Goal: Information Seeking & Learning: Learn about a topic

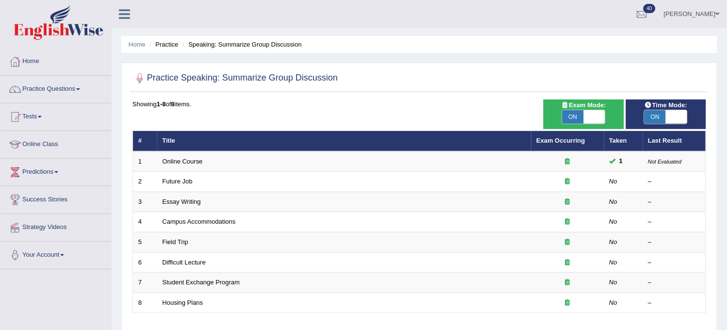
click at [92, 93] on link "Practice Questions" at bounding box center [55, 88] width 111 height 24
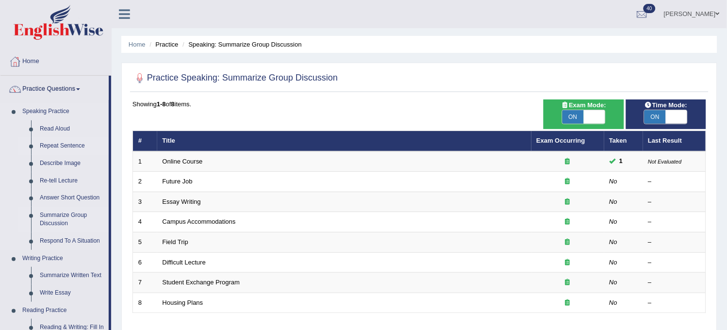
click at [70, 146] on link "Repeat Sentence" at bounding box center [71, 145] width 73 height 17
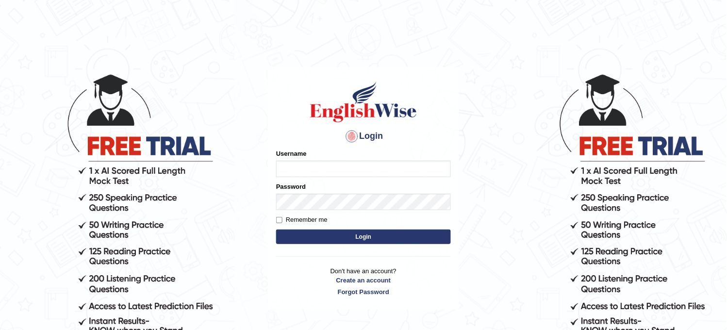
type input "obehi00"
click at [311, 239] on button "Login" at bounding box center [363, 236] width 175 height 15
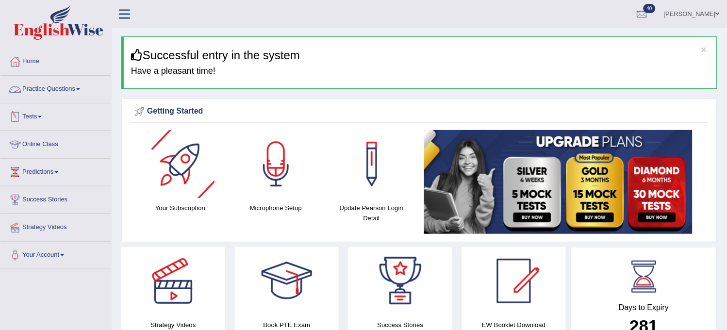
click at [86, 85] on link "Practice Questions" at bounding box center [55, 88] width 111 height 24
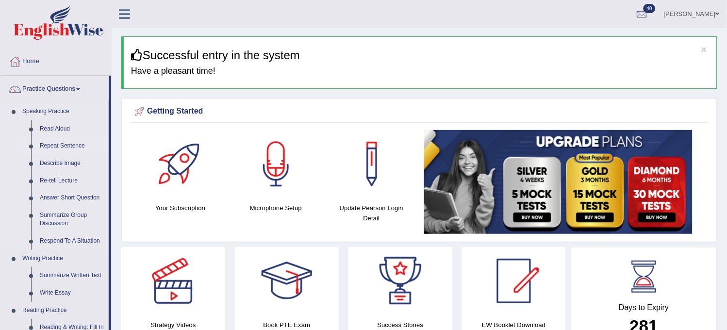
click at [76, 141] on link "Repeat Sentence" at bounding box center [71, 145] width 73 height 17
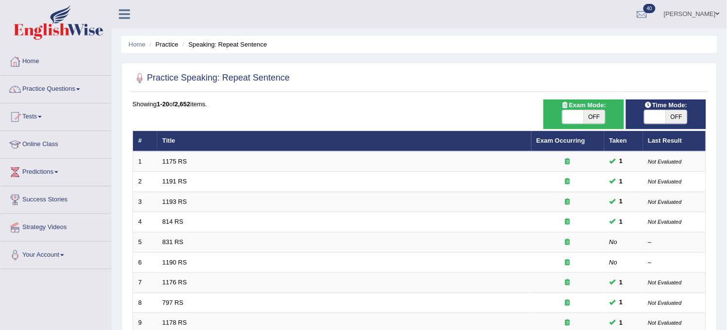
click at [662, 115] on span at bounding box center [654, 117] width 21 height 14
checkbox input "true"
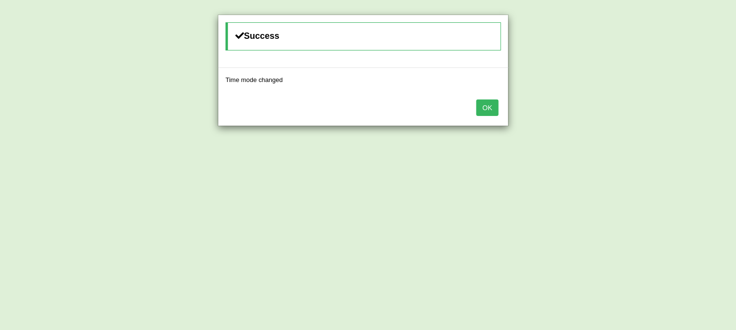
click at [484, 105] on button "OK" at bounding box center [487, 107] width 22 height 16
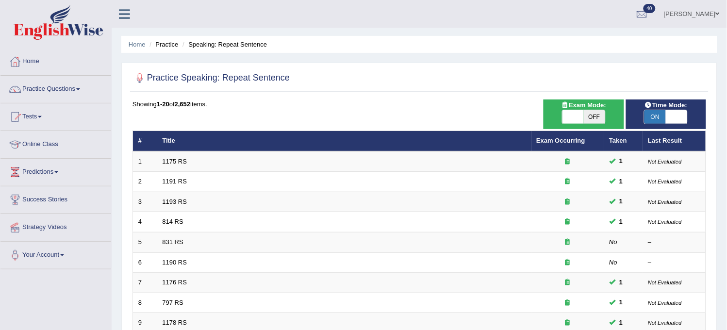
click at [595, 120] on span "OFF" at bounding box center [594, 117] width 21 height 14
checkbox input "true"
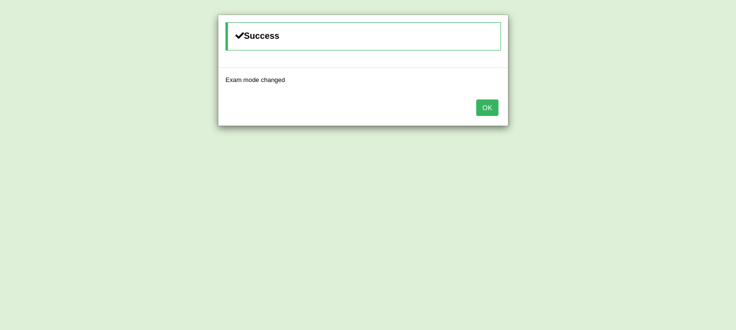
click at [489, 107] on button "OK" at bounding box center [487, 107] width 22 height 16
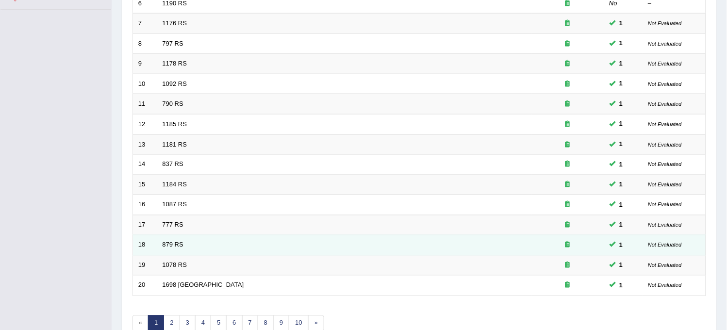
scroll to position [312, 0]
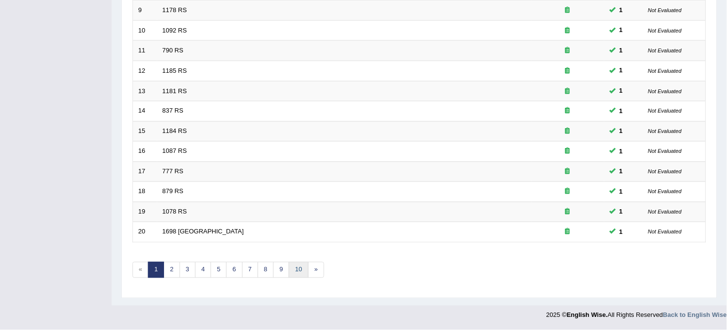
click at [292, 275] on link "10" at bounding box center [298, 270] width 19 height 16
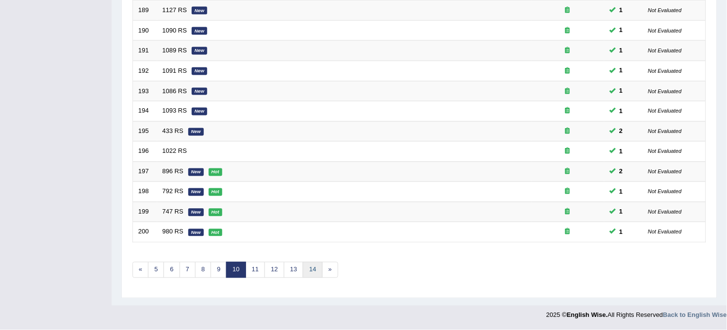
click at [318, 269] on link "14" at bounding box center [312, 270] width 19 height 16
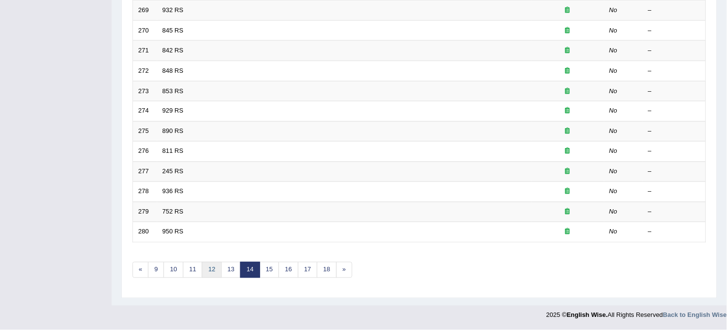
click at [217, 274] on link "12" at bounding box center [211, 270] width 19 height 16
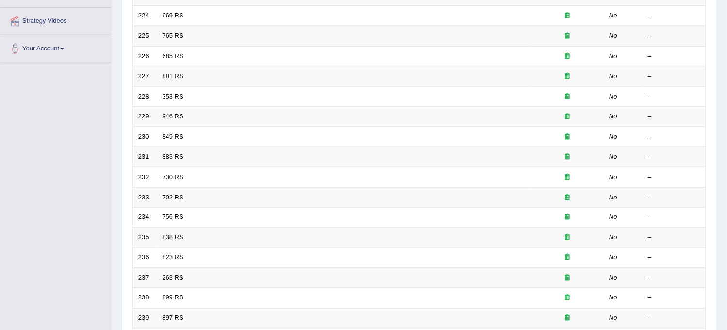
scroll to position [312, 0]
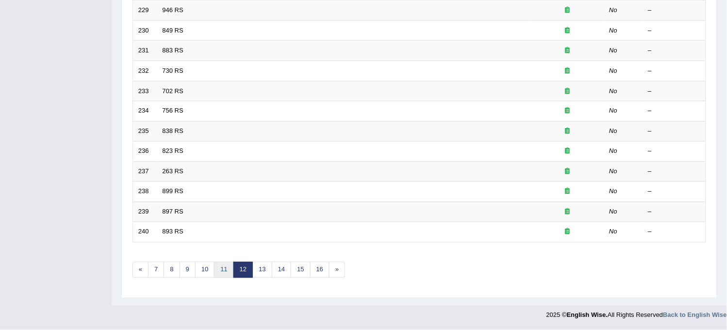
click at [222, 274] on link "11" at bounding box center [223, 270] width 19 height 16
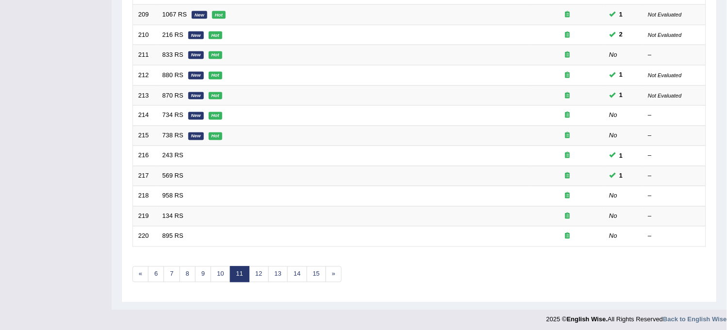
scroll to position [312, 0]
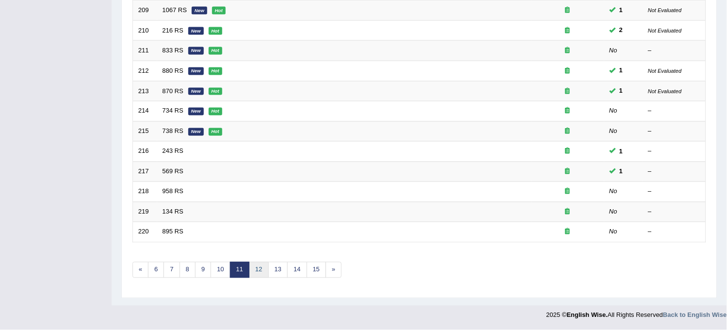
click at [255, 273] on link "12" at bounding box center [258, 270] width 19 height 16
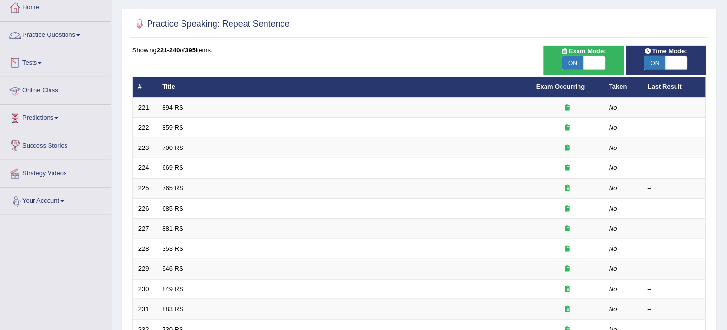
click at [92, 35] on link "Practice Questions" at bounding box center [55, 34] width 111 height 24
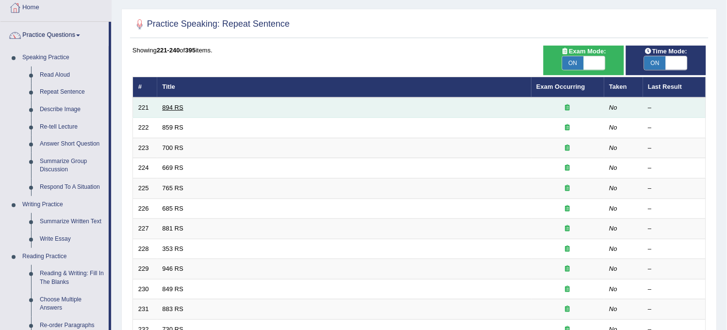
click at [170, 104] on link "894 RS" at bounding box center [172, 107] width 21 height 7
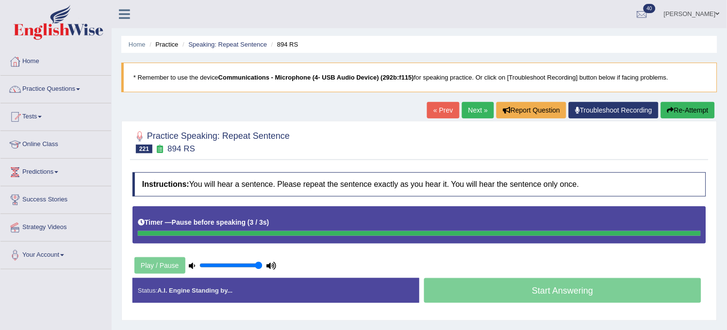
click at [672, 112] on button "Re-Attempt" at bounding box center [688, 110] width 54 height 16
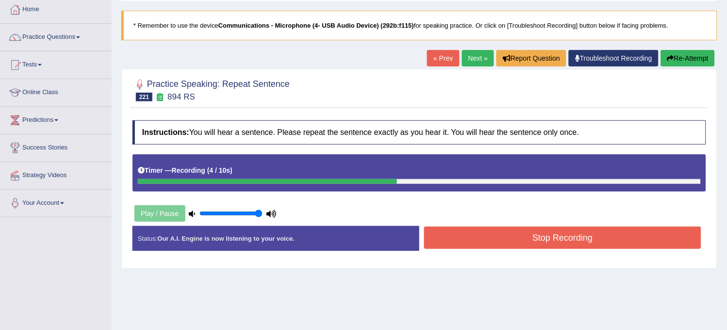
scroll to position [162, 0]
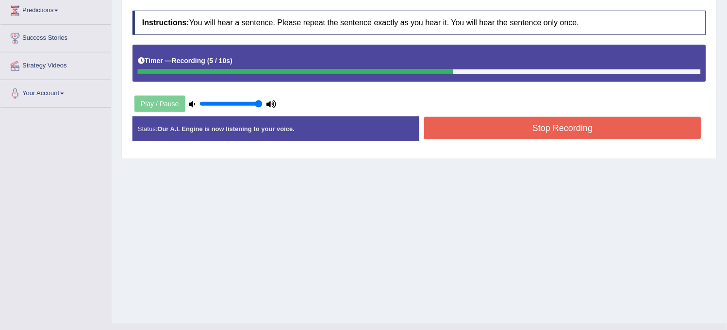
click at [621, 130] on button "Stop Recording" at bounding box center [562, 128] width 277 height 22
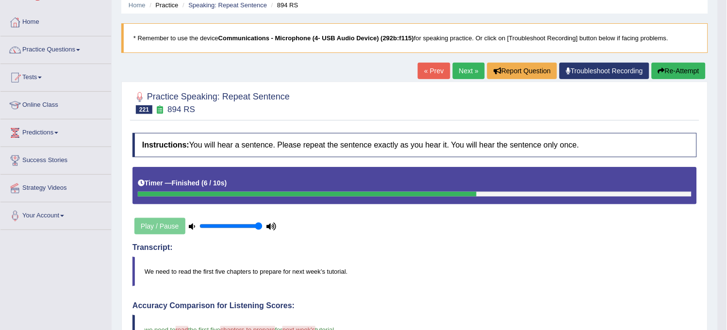
scroll to position [0, 0]
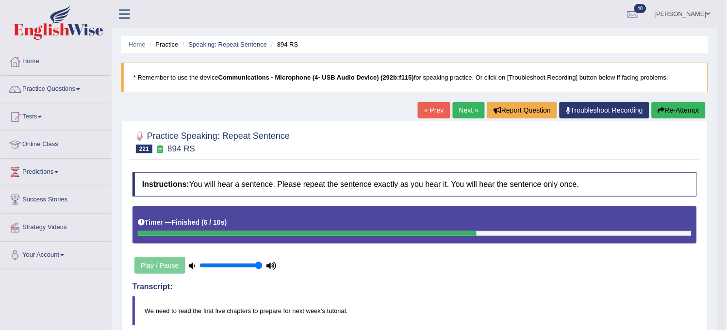
click at [465, 113] on link "Next »" at bounding box center [469, 110] width 32 height 16
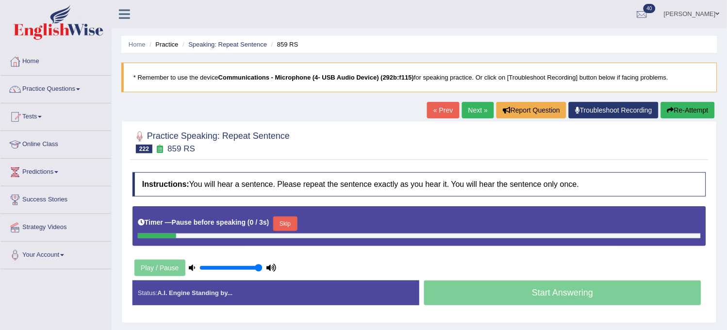
click at [661, 114] on button "Re-Attempt" at bounding box center [688, 110] width 54 height 16
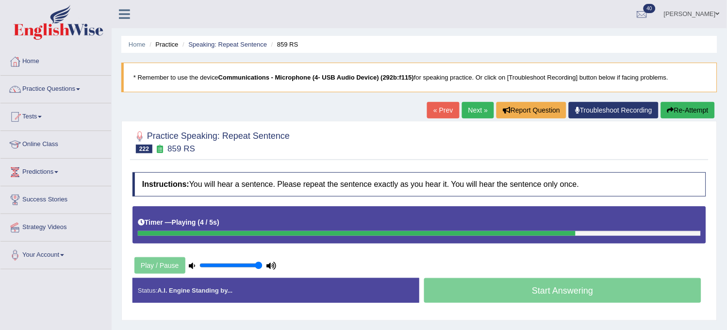
drag, startPoint x: 0, startPoint y: 0, endPoint x: 661, endPoint y: 114, distance: 670.9
click at [661, 114] on button "Re-Attempt" at bounding box center [688, 110] width 54 height 16
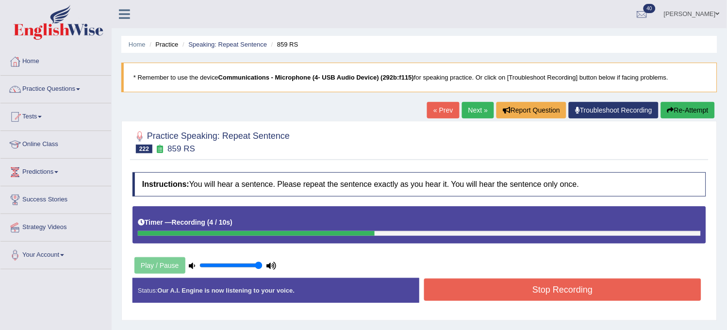
click at [661, 114] on button "Re-Attempt" at bounding box center [688, 110] width 54 height 16
click at [555, 301] on div "Stop Recording" at bounding box center [562, 290] width 287 height 25
click at [565, 289] on button "Stop Recording" at bounding box center [562, 289] width 277 height 22
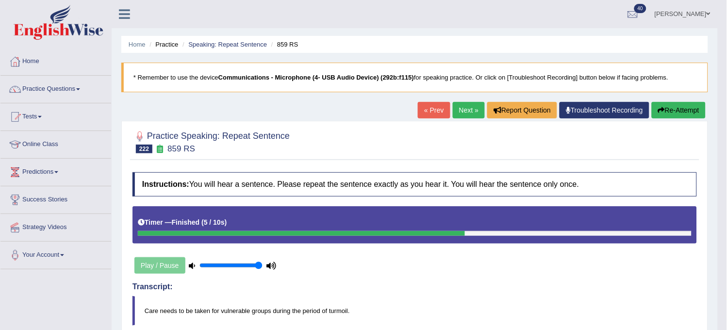
click at [458, 115] on link "Next »" at bounding box center [469, 110] width 32 height 16
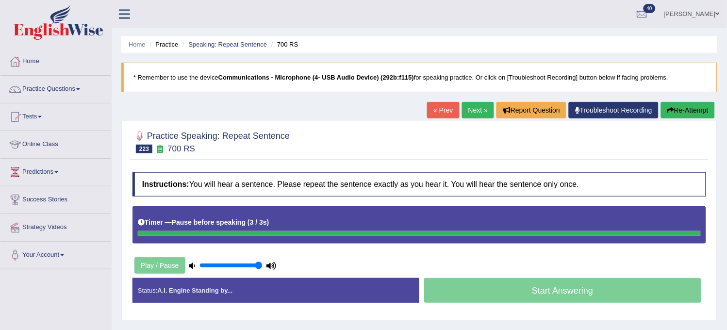
click at [680, 108] on button "Re-Attempt" at bounding box center [688, 110] width 54 height 16
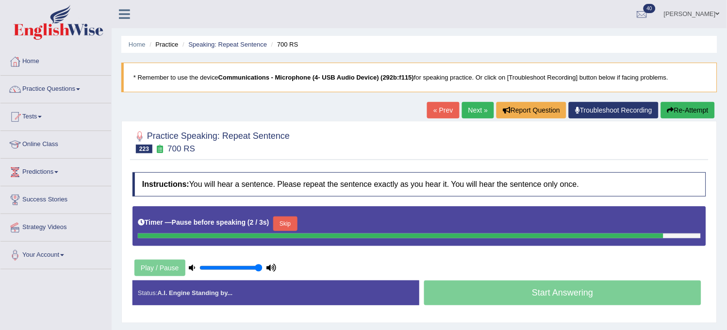
click at [679, 108] on button "Re-Attempt" at bounding box center [688, 110] width 54 height 16
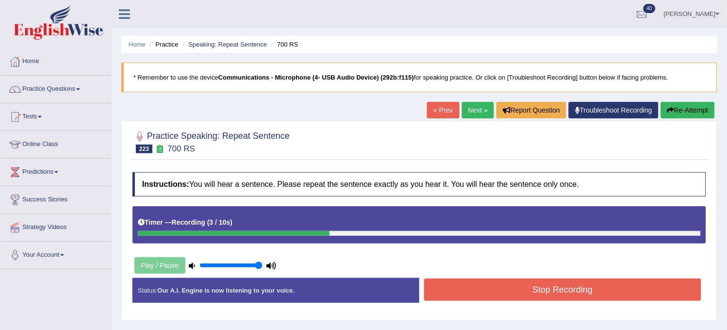
click at [679, 108] on button "Re-Attempt" at bounding box center [688, 110] width 54 height 16
click at [596, 289] on button "Stop Recording" at bounding box center [562, 289] width 277 height 22
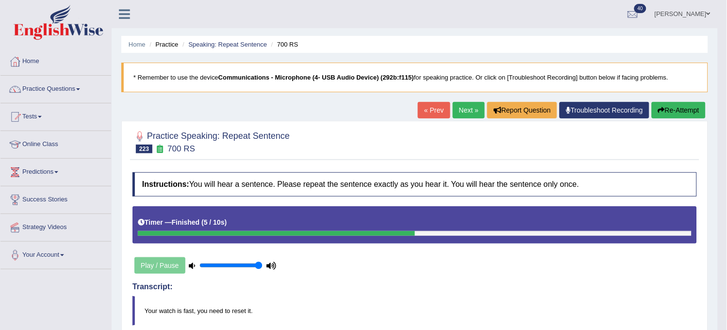
click at [672, 113] on button "Re-Attempt" at bounding box center [678, 110] width 54 height 16
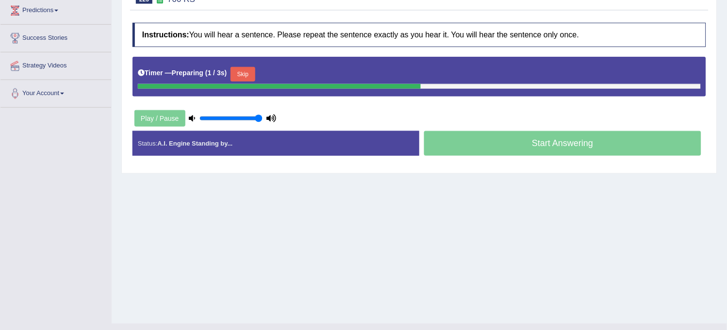
click at [246, 77] on button "Skip" at bounding box center [242, 74] width 24 height 15
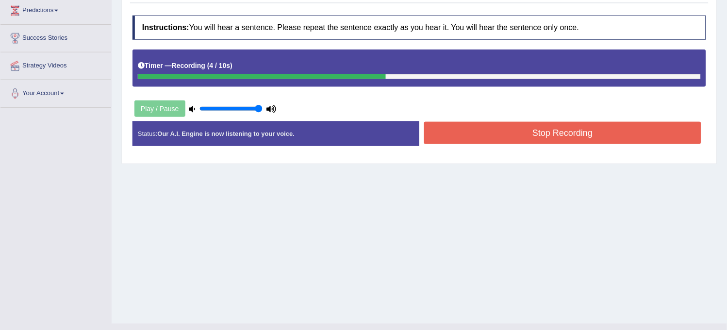
click at [466, 138] on button "Stop Recording" at bounding box center [562, 133] width 277 height 22
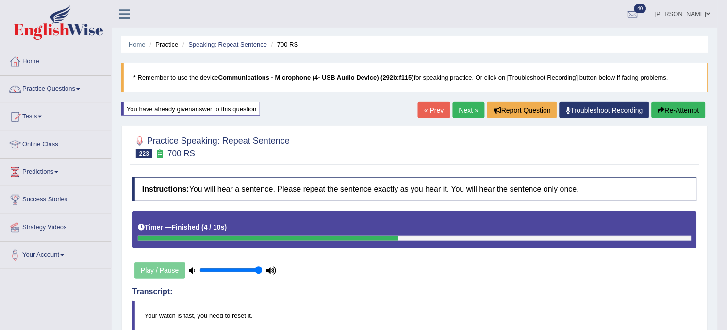
click at [466, 113] on link "Next »" at bounding box center [469, 110] width 32 height 16
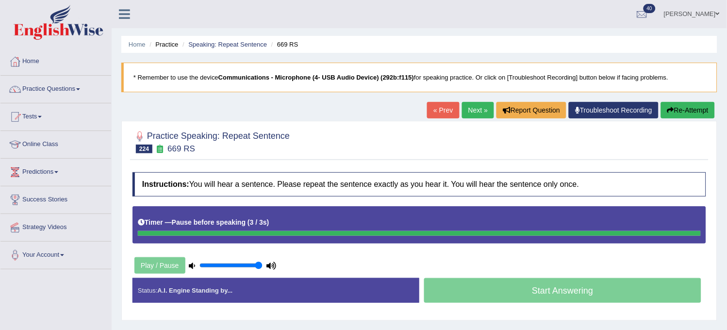
click at [666, 117] on button "Re-Attempt" at bounding box center [688, 110] width 54 height 16
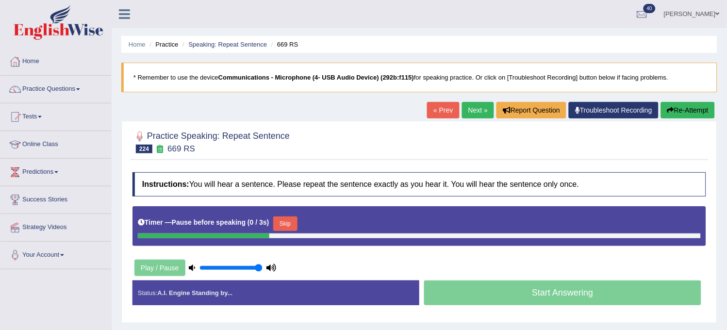
click at [663, 117] on button "Re-Attempt" at bounding box center [688, 110] width 54 height 16
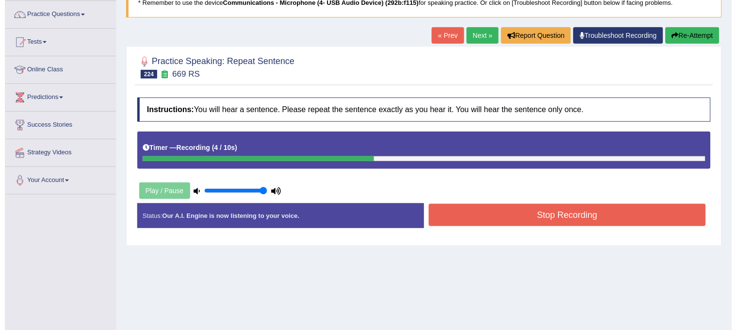
scroll to position [108, 0]
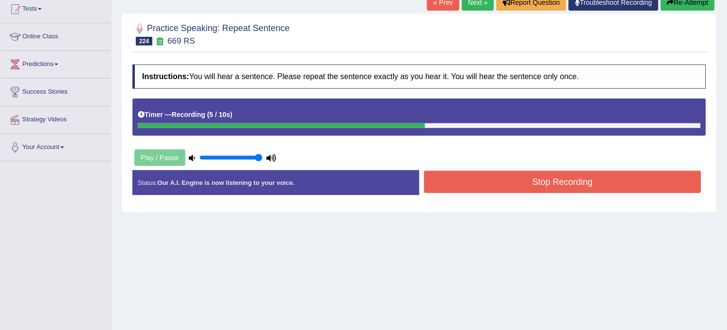
click at [598, 188] on button "Stop Recording" at bounding box center [562, 182] width 277 height 22
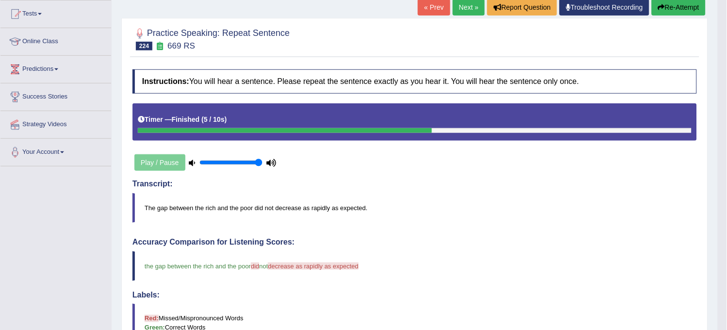
scroll to position [0, 0]
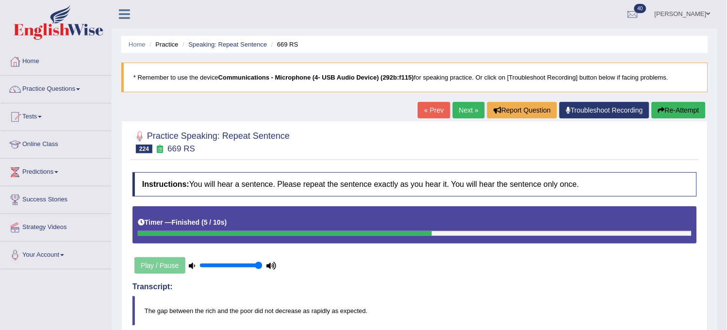
click at [474, 108] on link "Next »" at bounding box center [469, 110] width 32 height 16
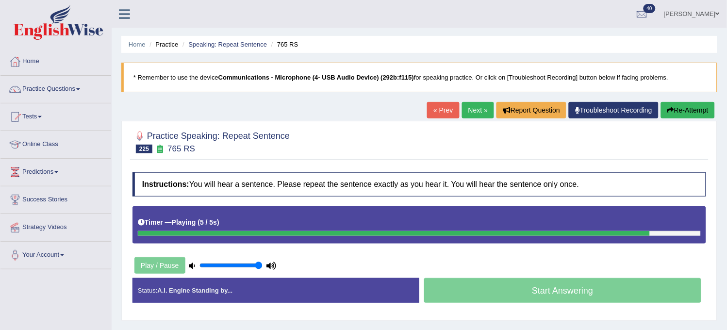
click at [693, 105] on button "Re-Attempt" at bounding box center [688, 110] width 54 height 16
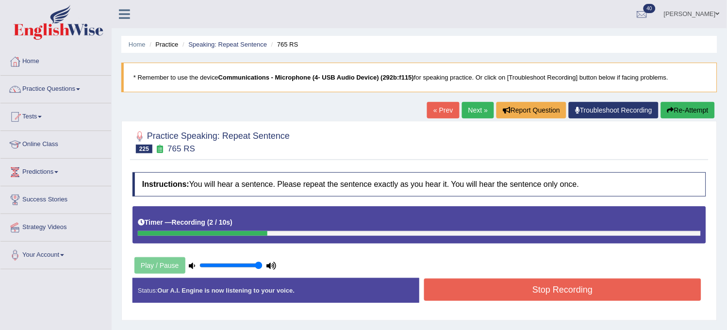
drag, startPoint x: 0, startPoint y: 0, endPoint x: 693, endPoint y: 104, distance: 700.5
click at [693, 104] on button "Re-Attempt" at bounding box center [688, 110] width 54 height 16
click at [689, 104] on button "Re-Attempt" at bounding box center [688, 110] width 54 height 16
click at [544, 285] on button "Stop Recording" at bounding box center [562, 289] width 277 height 22
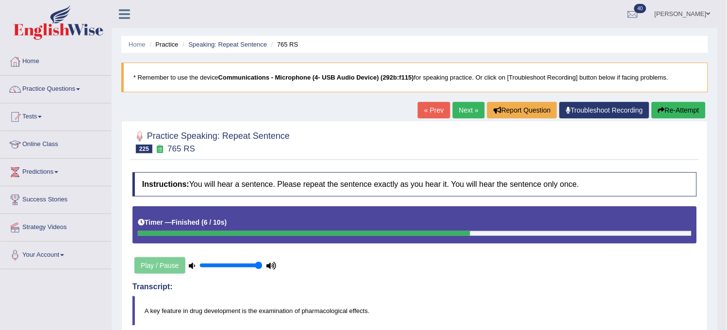
click at [461, 110] on link "Next »" at bounding box center [469, 110] width 32 height 16
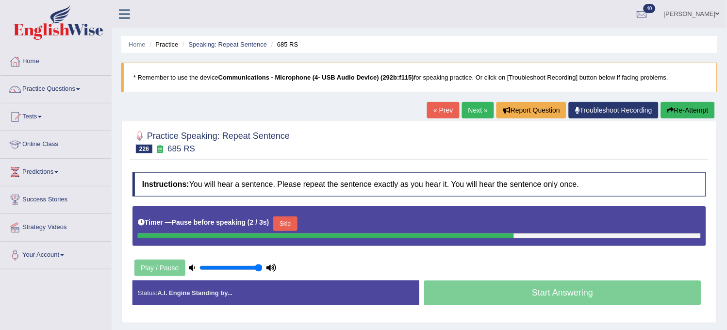
click at [664, 110] on button "Re-Attempt" at bounding box center [688, 110] width 54 height 16
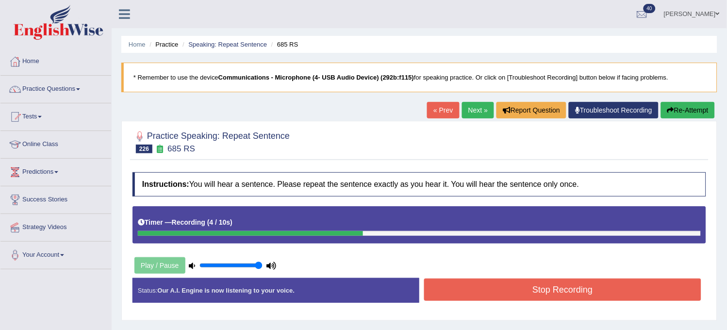
click at [501, 298] on button "Stop Recording" at bounding box center [562, 289] width 277 height 22
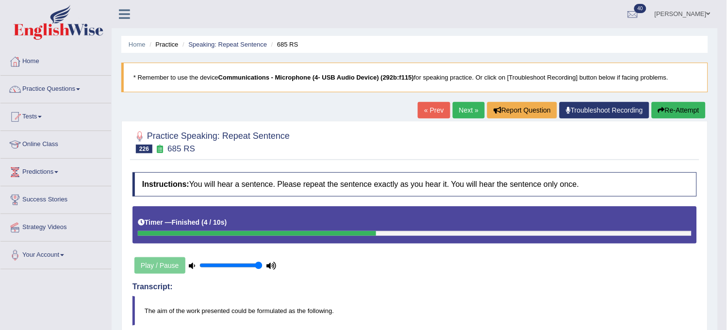
click at [467, 114] on link "Next »" at bounding box center [469, 110] width 32 height 16
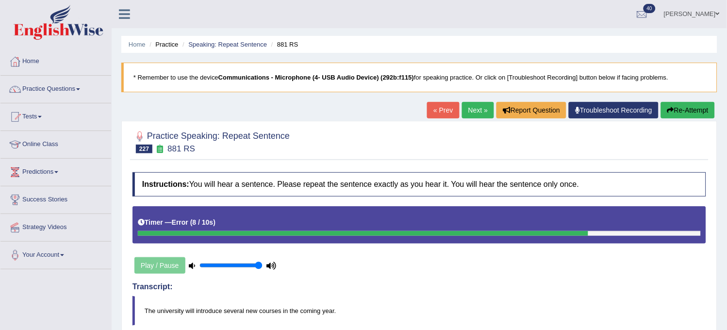
click at [689, 113] on button "Re-Attempt" at bounding box center [688, 110] width 54 height 16
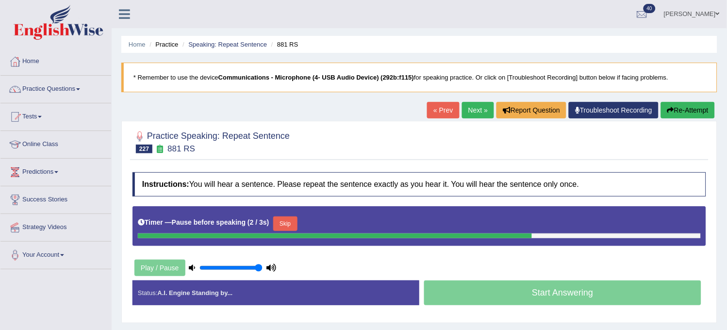
click at [689, 114] on button "Re-Attempt" at bounding box center [688, 110] width 54 height 16
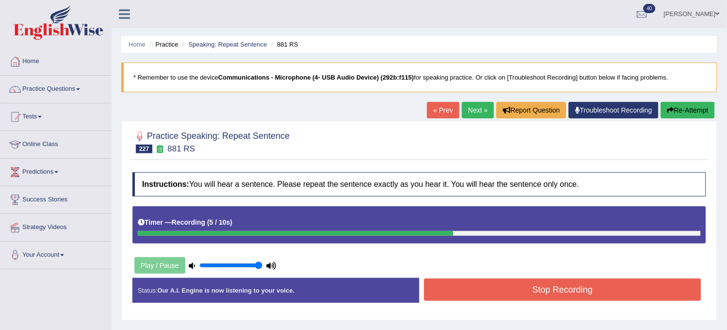
click at [571, 280] on button "Stop Recording" at bounding box center [562, 289] width 277 height 22
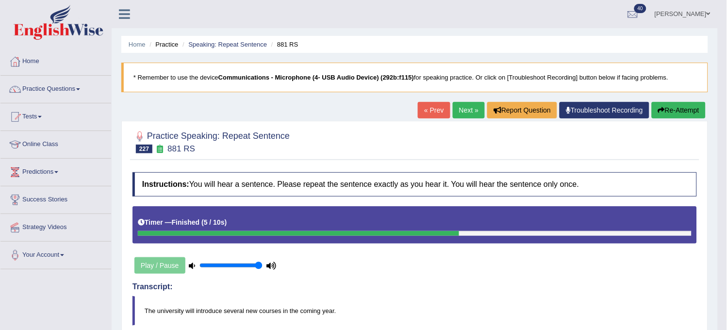
click at [680, 107] on button "Re-Attempt" at bounding box center [678, 110] width 54 height 16
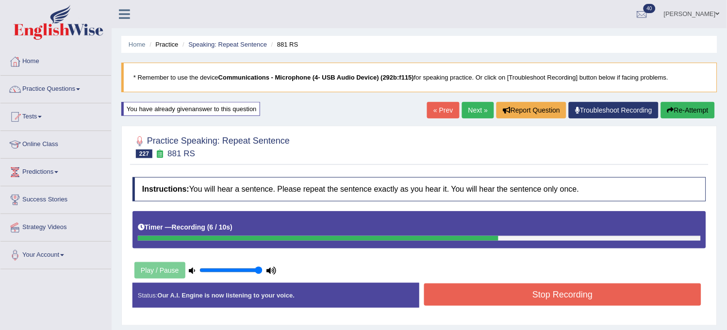
click at [576, 293] on button "Stop Recording" at bounding box center [562, 294] width 277 height 22
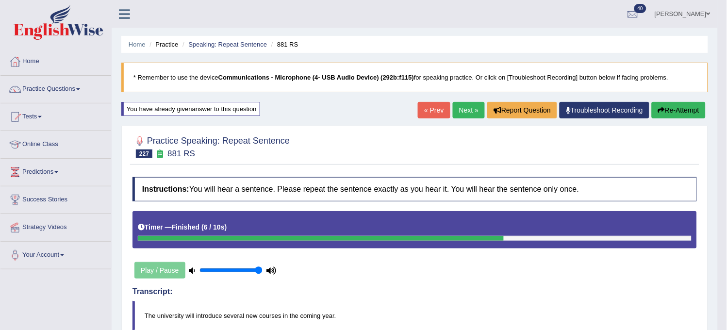
click at [576, 293] on h4 "Transcript:" at bounding box center [414, 291] width 564 height 9
click at [459, 104] on link "Next »" at bounding box center [469, 110] width 32 height 16
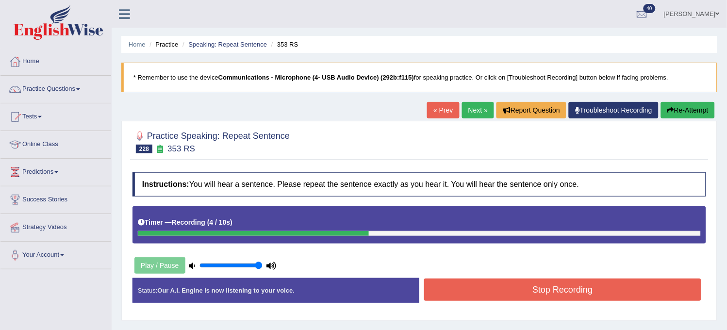
click at [521, 294] on button "Stop Recording" at bounding box center [562, 289] width 277 height 22
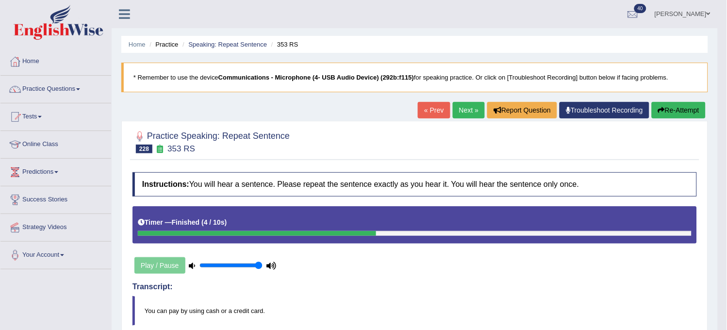
click at [461, 114] on link "Next »" at bounding box center [469, 110] width 32 height 16
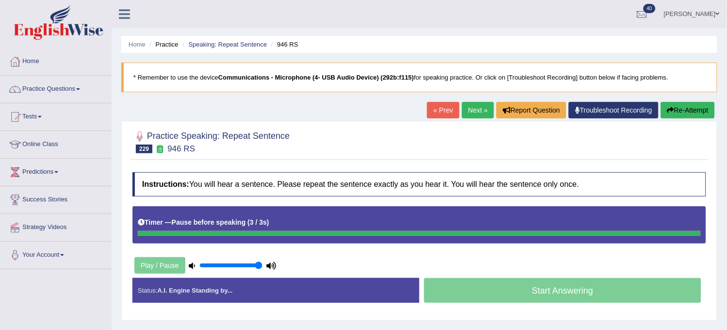
click at [673, 116] on button "Re-Attempt" at bounding box center [688, 110] width 54 height 16
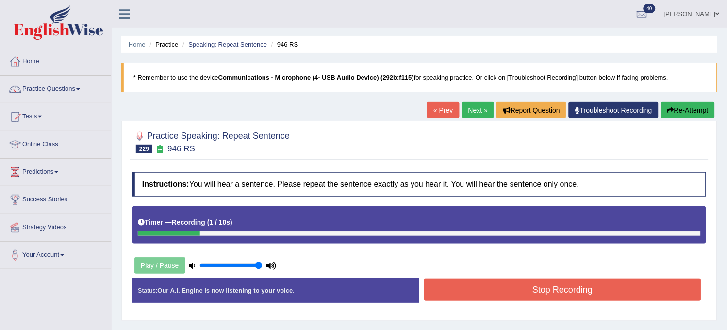
click at [673, 116] on button "Re-Attempt" at bounding box center [688, 110] width 54 height 16
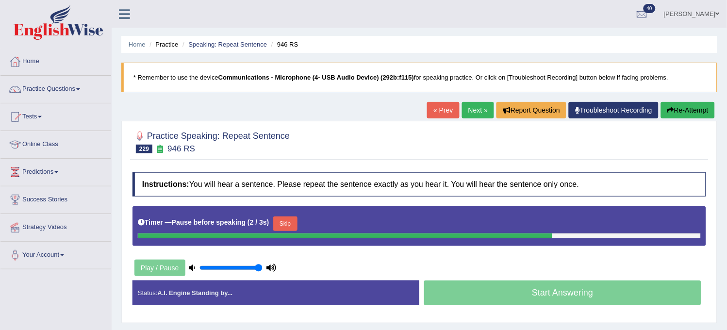
click at [673, 116] on button "Re-Attempt" at bounding box center [688, 110] width 54 height 16
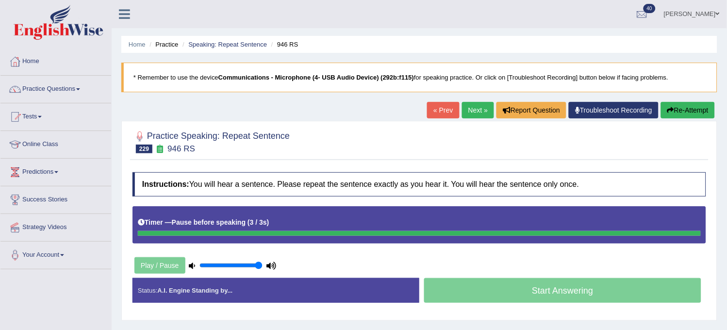
click at [673, 116] on button "Re-Attempt" at bounding box center [688, 110] width 54 height 16
drag, startPoint x: 0, startPoint y: 0, endPoint x: 673, endPoint y: 116, distance: 683.3
click at [673, 116] on button "Re-Attempt" at bounding box center [688, 110] width 54 height 16
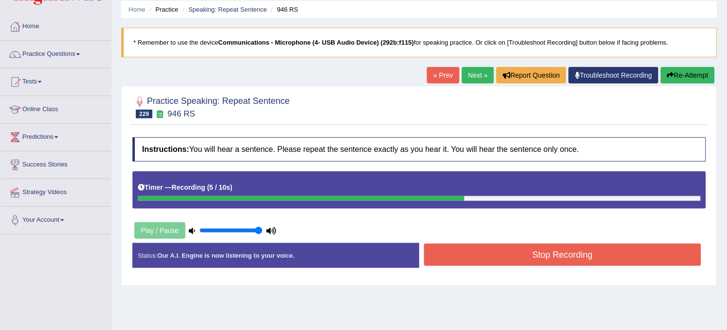
scroll to position [54, 0]
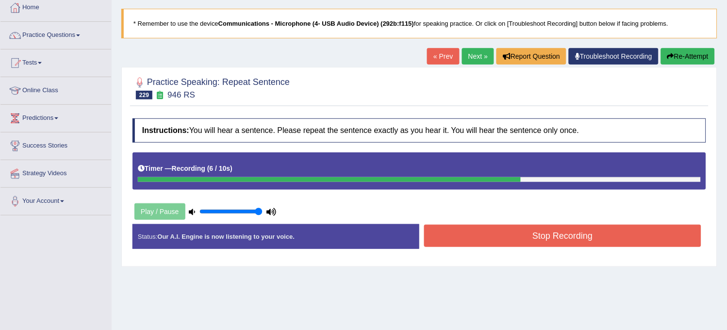
click at [604, 244] on button "Stop Recording" at bounding box center [562, 236] width 277 height 22
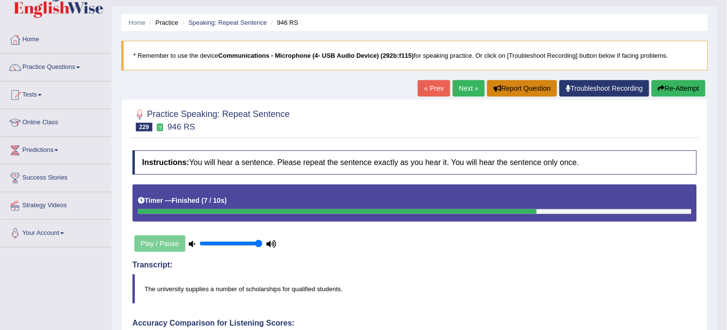
scroll to position [0, 0]
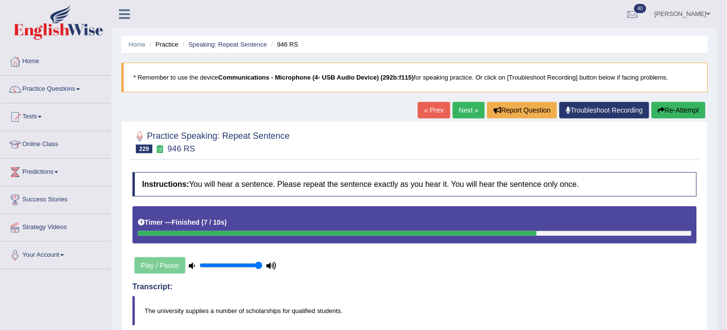
click at [469, 104] on link "Next »" at bounding box center [469, 110] width 32 height 16
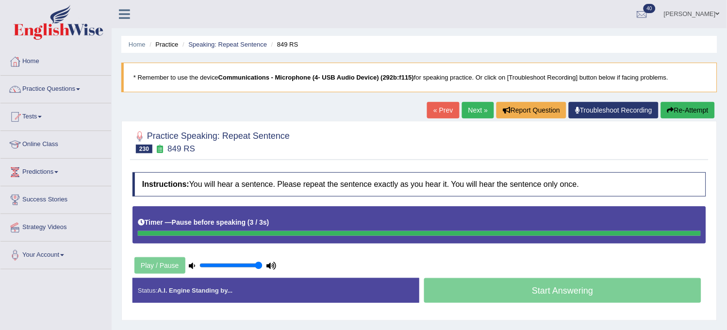
click at [671, 110] on icon "button" at bounding box center [670, 110] width 7 height 7
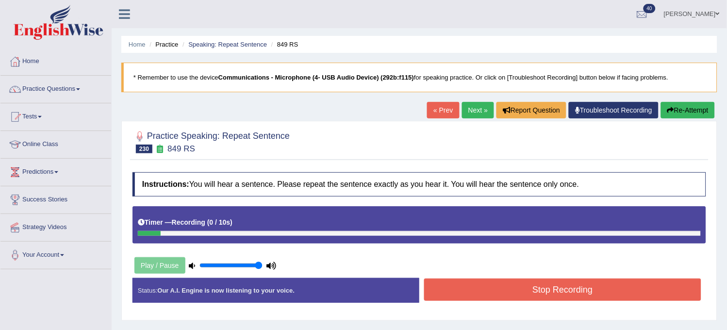
click at [671, 110] on icon "button" at bounding box center [670, 110] width 7 height 7
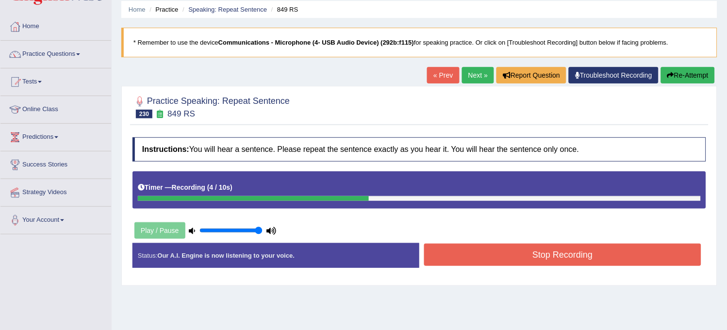
scroll to position [54, 0]
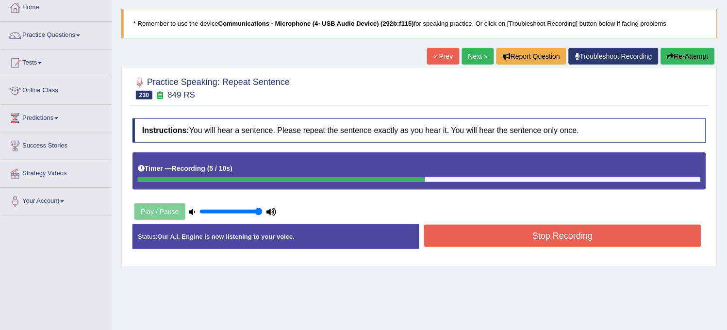
click at [564, 229] on button "Stop Recording" at bounding box center [562, 236] width 277 height 22
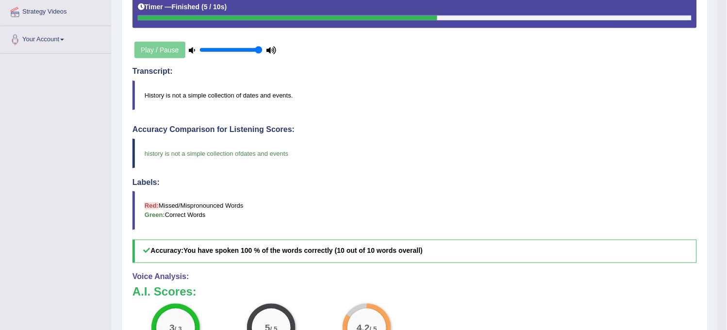
scroll to position [0, 0]
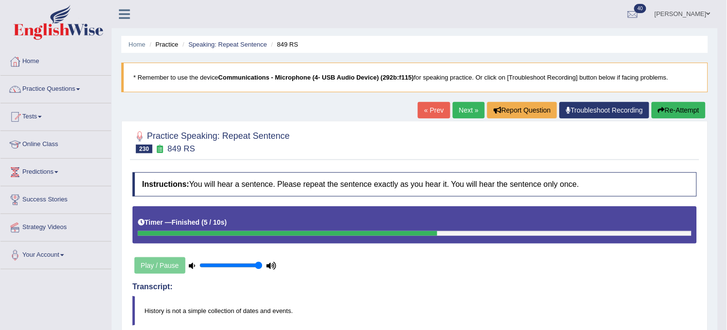
click at [462, 110] on link "Next »" at bounding box center [469, 110] width 32 height 16
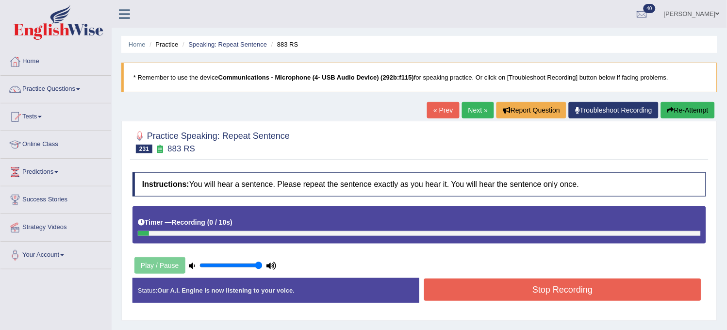
click at [706, 97] on div "Home Practice Speaking: Repeat Sentence 883 RS * Remember to use the device Com…" at bounding box center [419, 242] width 615 height 485
click at [701, 107] on button "Re-Attempt" at bounding box center [688, 110] width 54 height 16
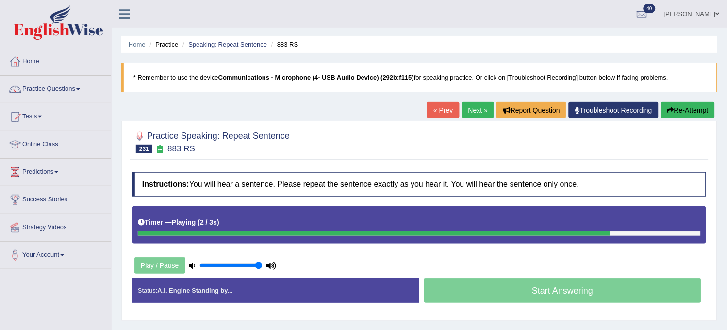
click at [701, 107] on button "Re-Attempt" at bounding box center [688, 110] width 54 height 16
drag, startPoint x: 0, startPoint y: 0, endPoint x: 701, endPoint y: 107, distance: 709.0
click at [701, 107] on button "Re-Attempt" at bounding box center [688, 110] width 54 height 16
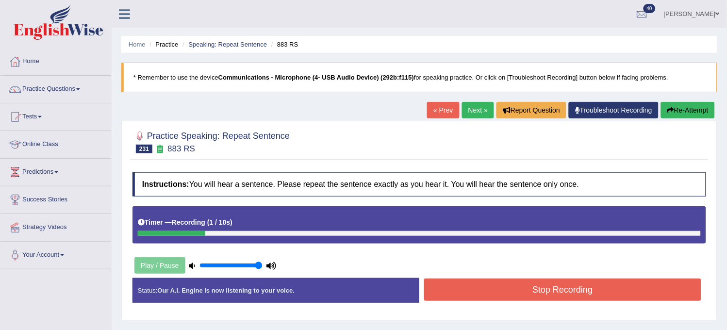
click at [701, 107] on button "Re-Attempt" at bounding box center [688, 110] width 54 height 16
drag, startPoint x: 0, startPoint y: 0, endPoint x: 701, endPoint y: 107, distance: 709.0
click at [701, 107] on button "Re-Attempt" at bounding box center [688, 110] width 54 height 16
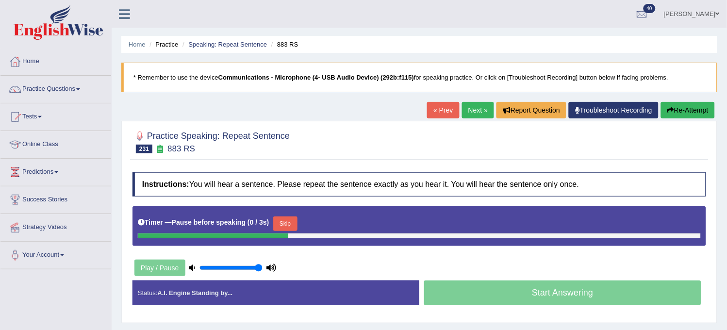
click at [701, 107] on button "Re-Attempt" at bounding box center [688, 110] width 54 height 16
drag, startPoint x: 0, startPoint y: 0, endPoint x: 701, endPoint y: 106, distance: 708.9
click at [701, 106] on button "Re-Attempt" at bounding box center [688, 110] width 54 height 16
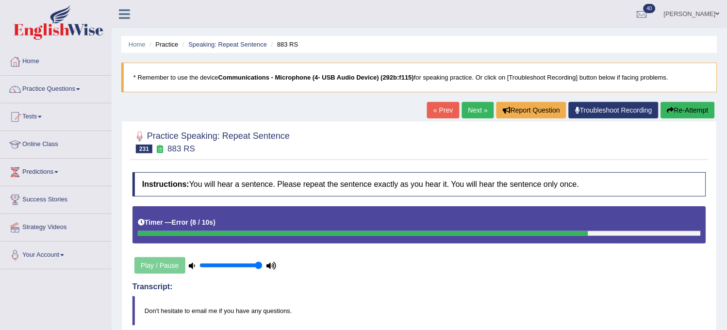
drag, startPoint x: 0, startPoint y: 0, endPoint x: 701, endPoint y: 105, distance: 708.8
click at [701, 105] on button "Re-Attempt" at bounding box center [688, 110] width 54 height 16
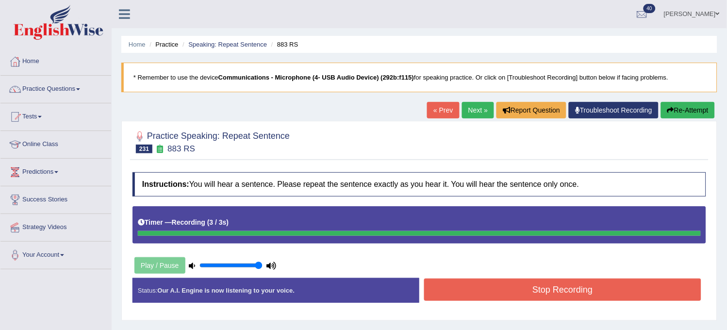
drag, startPoint x: 0, startPoint y: 0, endPoint x: 701, endPoint y: 105, distance: 708.8
click at [701, 105] on button "Re-Attempt" at bounding box center [688, 110] width 54 height 16
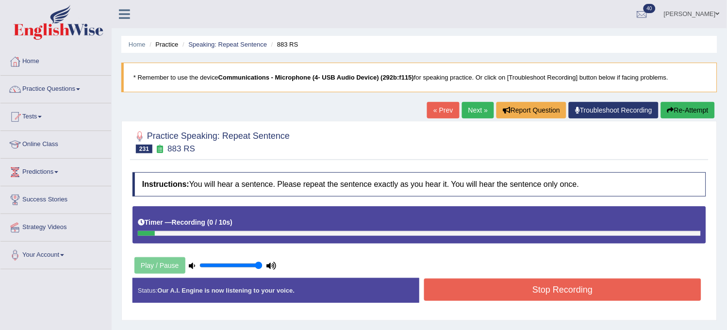
click at [701, 105] on button "Re-Attempt" at bounding box center [688, 110] width 54 height 16
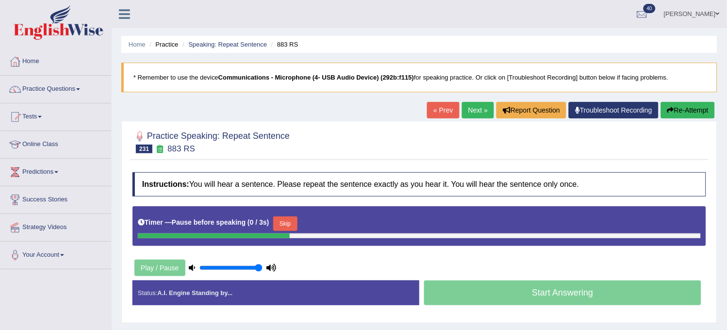
click at [701, 105] on button "Re-Attempt" at bounding box center [688, 110] width 54 height 16
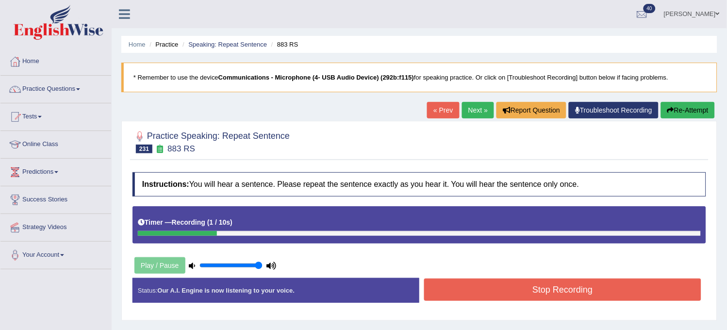
drag, startPoint x: 0, startPoint y: 0, endPoint x: 701, endPoint y: 105, distance: 708.7
click at [701, 105] on button "Re-Attempt" at bounding box center [688, 110] width 54 height 16
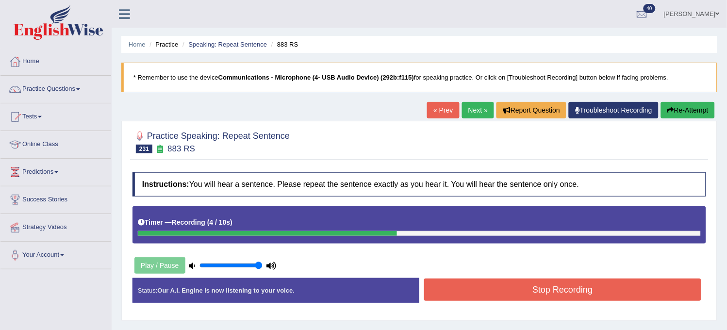
click at [631, 287] on button "Stop Recording" at bounding box center [562, 289] width 277 height 22
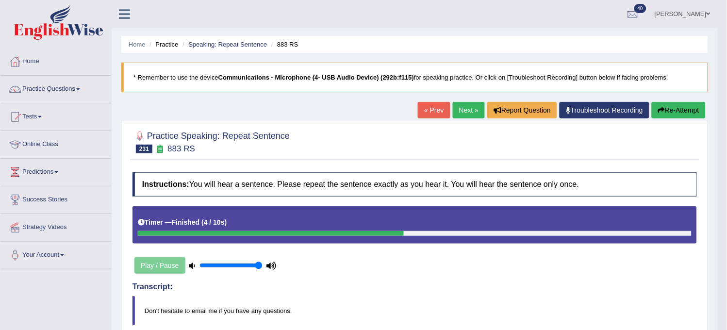
click at [461, 113] on link "Next »" at bounding box center [469, 110] width 32 height 16
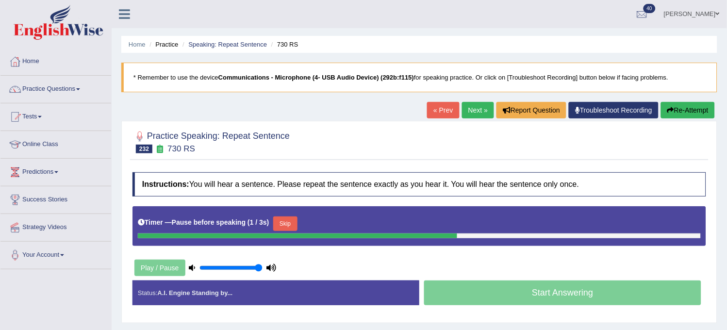
click at [685, 112] on button "Re-Attempt" at bounding box center [688, 110] width 54 height 16
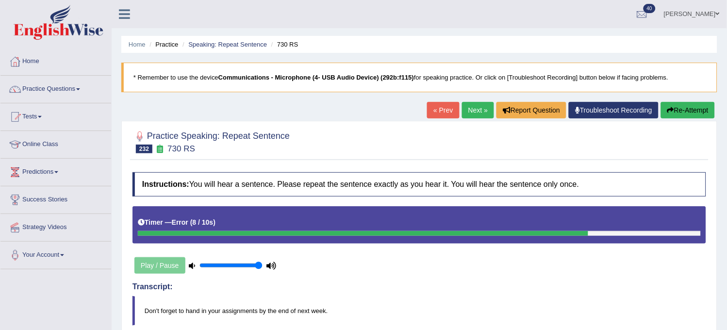
drag, startPoint x: 0, startPoint y: 0, endPoint x: 684, endPoint y: 112, distance: 693.6
click at [684, 112] on button "Re-Attempt" at bounding box center [688, 110] width 54 height 16
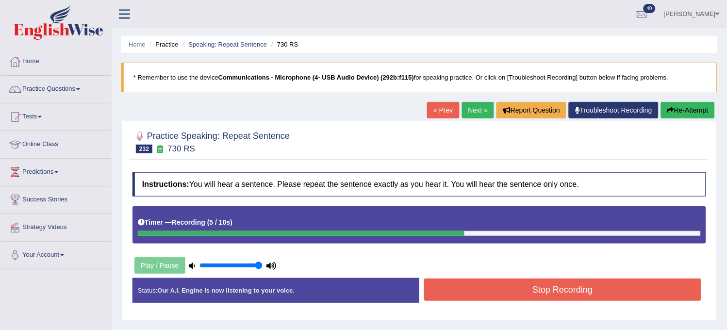
click at [684, 115] on button "Re-Attempt" at bounding box center [688, 110] width 54 height 16
click at [540, 283] on button "Stop Recording" at bounding box center [562, 289] width 277 height 22
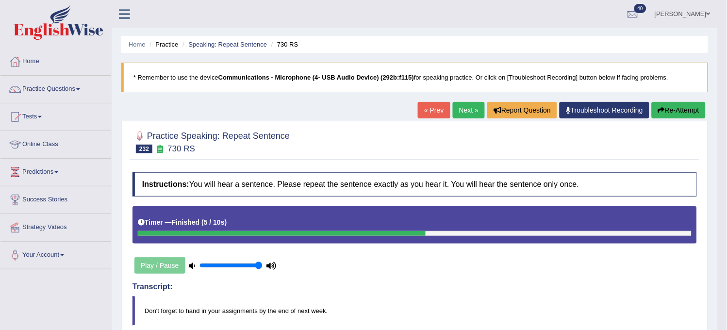
click at [457, 116] on link "Next »" at bounding box center [469, 110] width 32 height 16
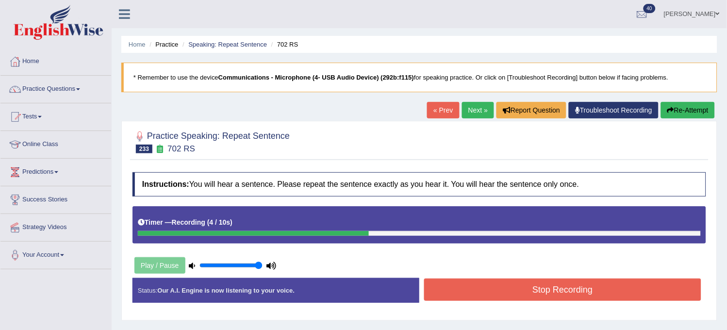
click at [685, 103] on button "Re-Attempt" at bounding box center [688, 110] width 54 height 16
click at [556, 295] on button "Stop Recording" at bounding box center [562, 289] width 277 height 22
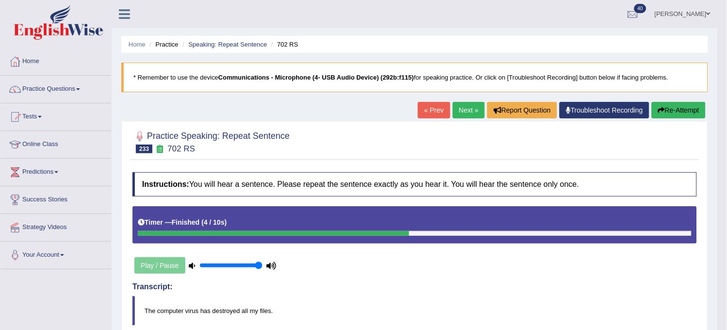
click at [468, 105] on link "Next »" at bounding box center [469, 110] width 32 height 16
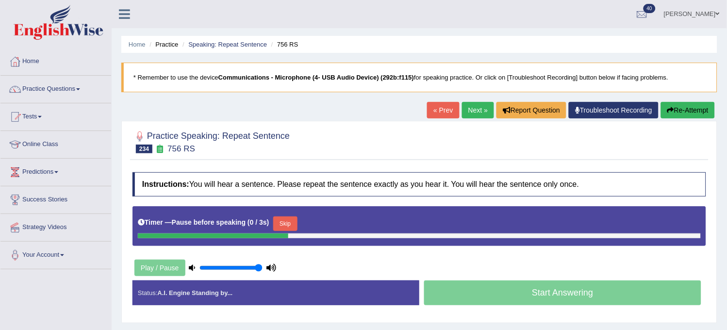
click at [695, 107] on button "Re-Attempt" at bounding box center [688, 110] width 54 height 16
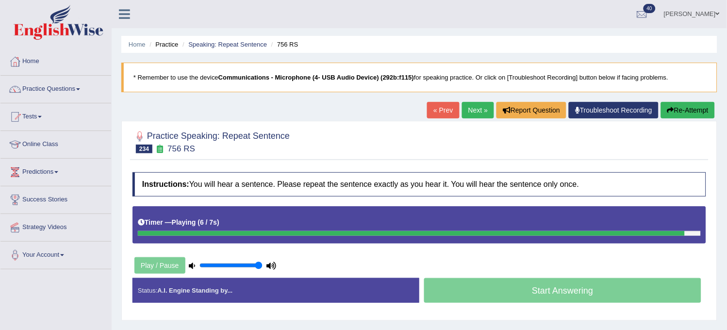
click at [695, 107] on button "Re-Attempt" at bounding box center [688, 110] width 54 height 16
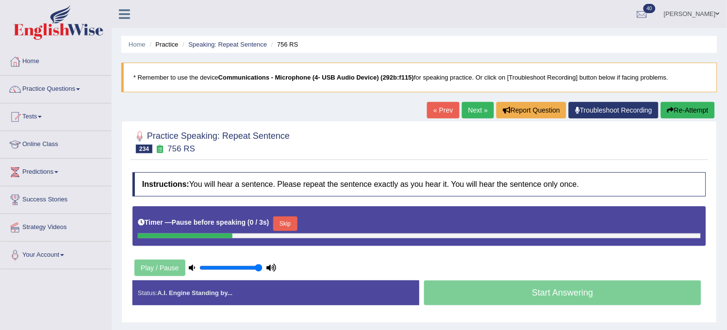
click at [695, 107] on button "Re-Attempt" at bounding box center [688, 110] width 54 height 16
click at [694, 108] on button "Re-Attempt" at bounding box center [688, 110] width 54 height 16
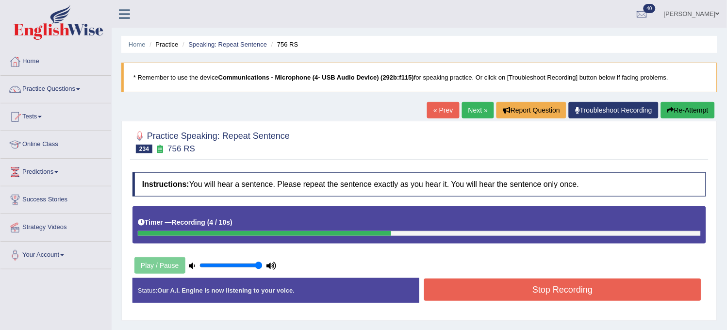
click at [694, 108] on button "Re-Attempt" at bounding box center [688, 110] width 54 height 16
click at [694, 109] on button "Re-Attempt" at bounding box center [688, 110] width 54 height 16
click at [527, 289] on button "Stop Recording" at bounding box center [562, 289] width 277 height 22
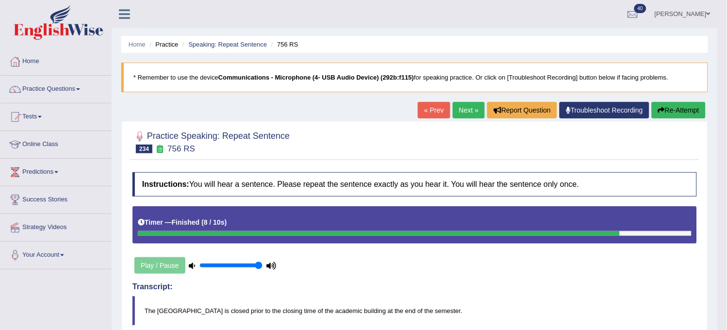
click at [464, 109] on link "Next »" at bounding box center [469, 110] width 32 height 16
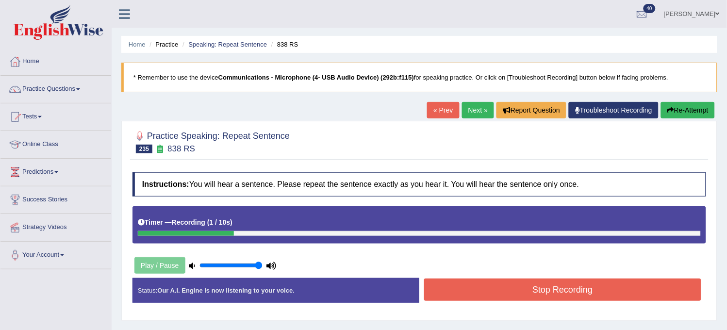
click at [672, 114] on button "Re-Attempt" at bounding box center [688, 110] width 54 height 16
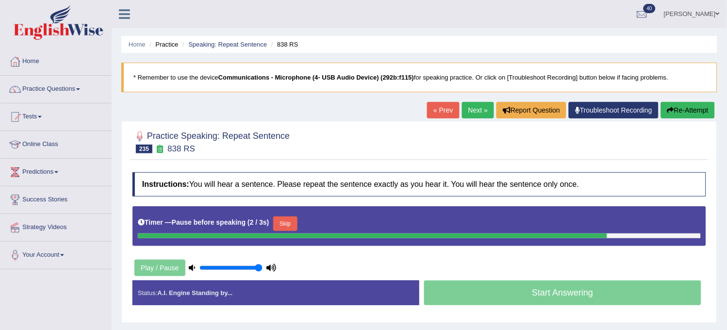
click at [672, 114] on button "Re-Attempt" at bounding box center [688, 110] width 54 height 16
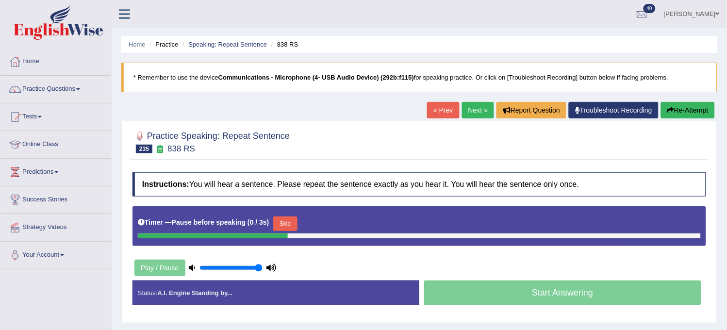
click at [672, 114] on button "Re-Attempt" at bounding box center [688, 110] width 54 height 16
drag, startPoint x: 0, startPoint y: 0, endPoint x: 672, endPoint y: 114, distance: 681.4
click at [672, 114] on button "Re-Attempt" at bounding box center [688, 110] width 54 height 16
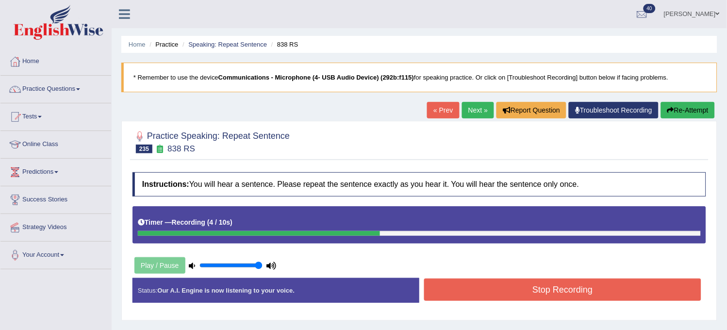
click at [672, 114] on button "Re-Attempt" at bounding box center [688, 110] width 54 height 16
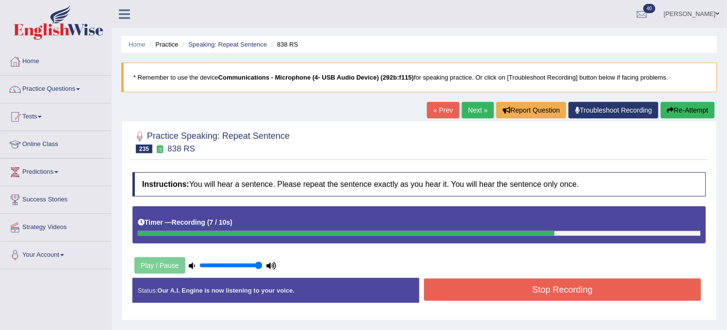
click at [672, 114] on button "Re-Attempt" at bounding box center [688, 110] width 54 height 16
click at [553, 282] on button "Stop Recording" at bounding box center [562, 289] width 277 height 22
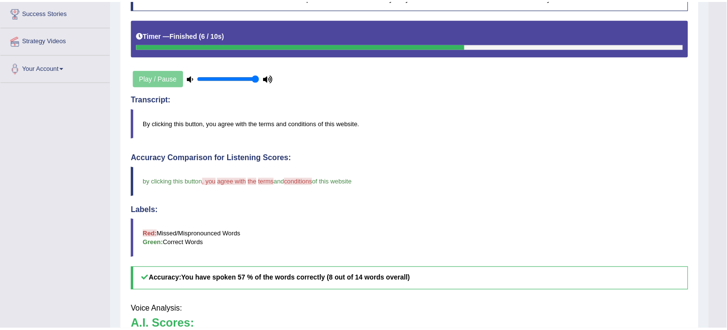
scroll to position [215, 0]
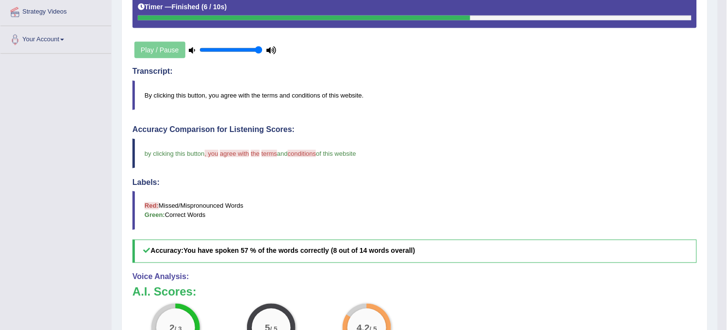
click at [485, 251] on h5 "Accuracy: You have spoken 57 % of the words correctly (8 out of 14 words overal…" at bounding box center [414, 251] width 564 height 23
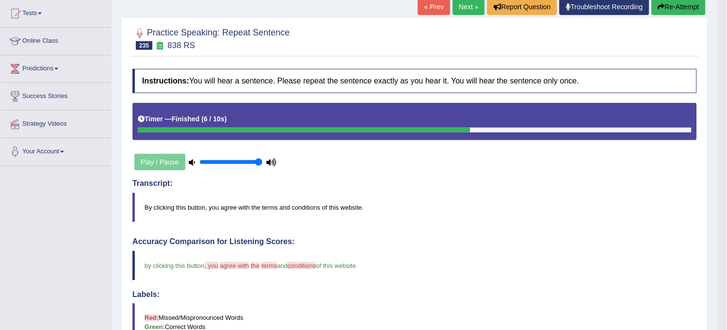
scroll to position [97, 0]
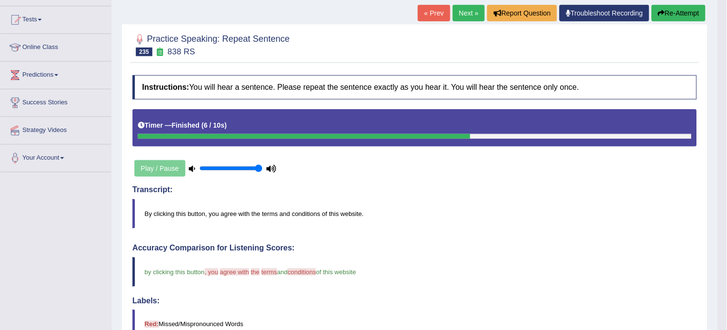
click at [463, 12] on link "Next »" at bounding box center [469, 13] width 32 height 16
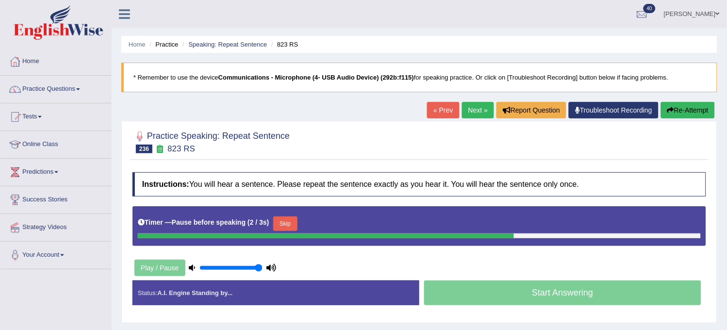
click at [682, 100] on div "Home Practice Speaking: Repeat Sentence 823 RS * Remember to use the device Com…" at bounding box center [419, 242] width 615 height 485
click at [682, 109] on button "Re-Attempt" at bounding box center [688, 110] width 54 height 16
drag, startPoint x: 0, startPoint y: 0, endPoint x: 682, endPoint y: 109, distance: 690.2
click at [682, 109] on button "Re-Attempt" at bounding box center [688, 110] width 54 height 16
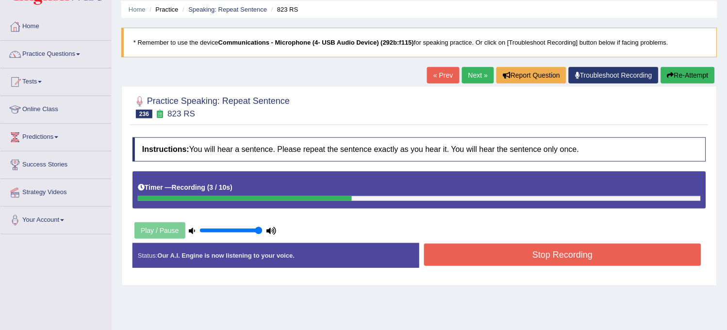
scroll to position [54, 0]
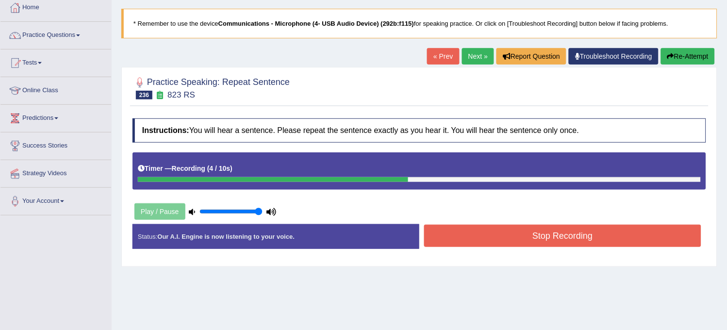
click at [584, 235] on button "Stop Recording" at bounding box center [562, 236] width 277 height 22
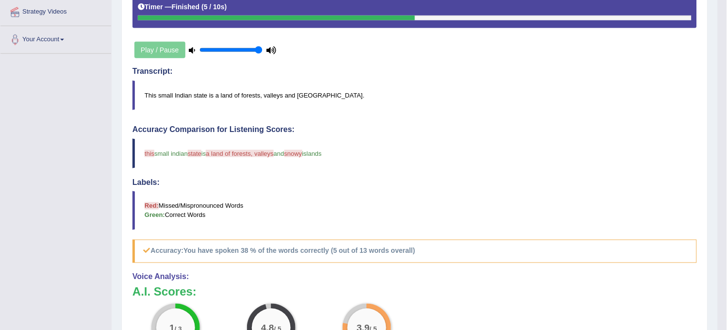
scroll to position [0, 0]
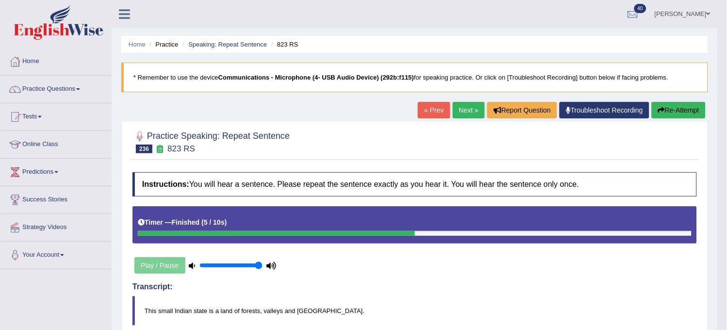
click at [472, 116] on link "Next »" at bounding box center [469, 110] width 32 height 16
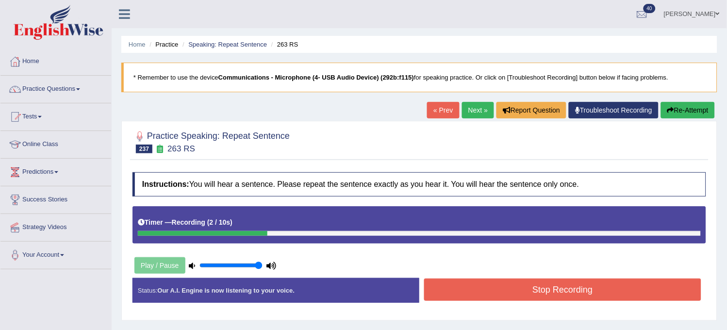
click at [675, 110] on button "Re-Attempt" at bounding box center [688, 110] width 54 height 16
click at [694, 103] on button "Re-Attempt" at bounding box center [688, 110] width 54 height 16
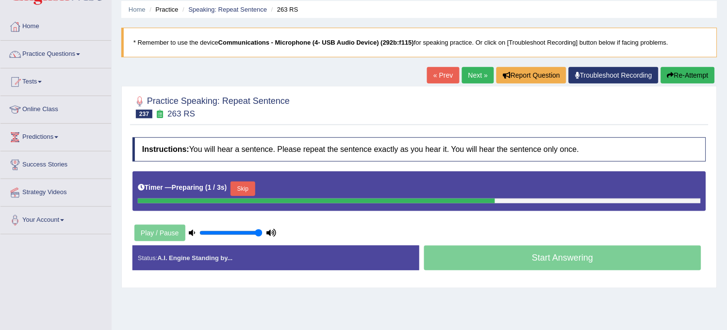
scroll to position [54, 0]
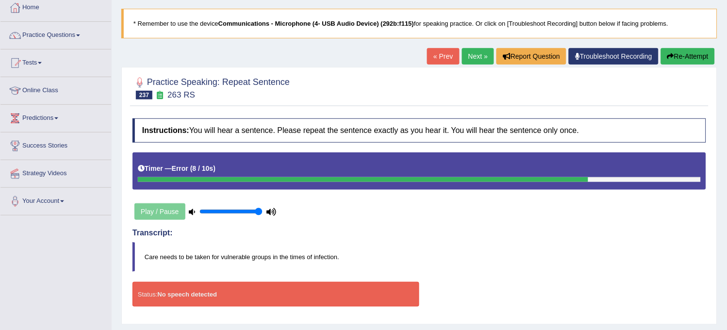
click at [687, 61] on button "Re-Attempt" at bounding box center [688, 56] width 54 height 16
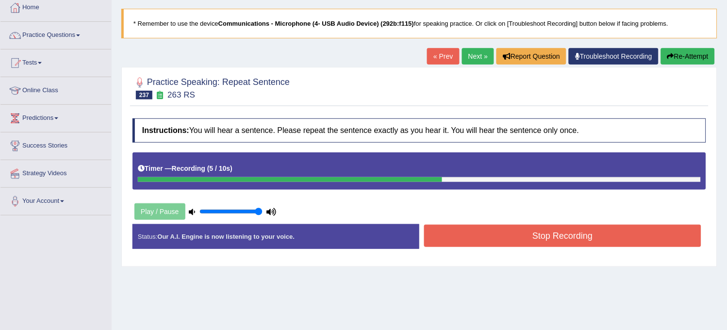
click at [687, 61] on button "Re-Attempt" at bounding box center [688, 56] width 54 height 16
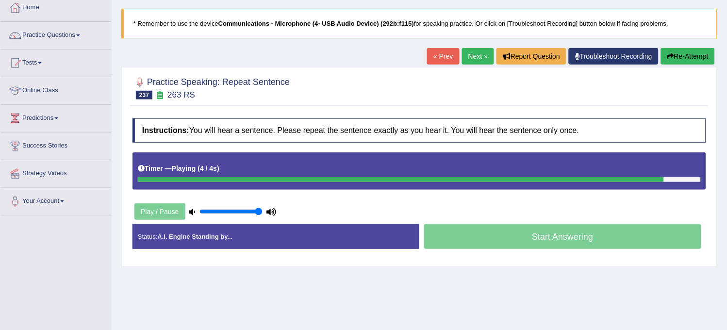
click at [477, 57] on link "Next »" at bounding box center [478, 56] width 32 height 16
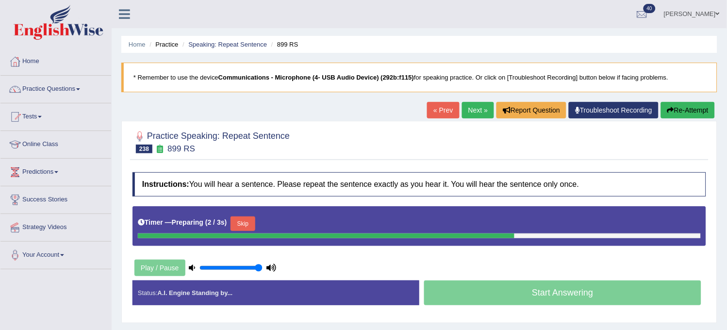
click at [251, 227] on button "Skip" at bounding box center [242, 223] width 24 height 15
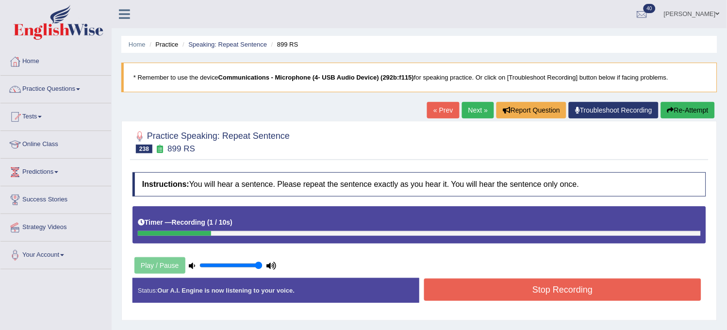
click at [680, 113] on button "Re-Attempt" at bounding box center [688, 110] width 54 height 16
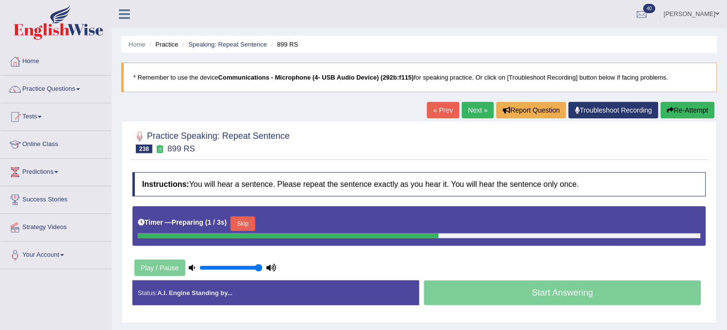
click at [296, 260] on div "Instructions: You will hear a sentence. Please repeat the sentence exactly as y…" at bounding box center [419, 242] width 578 height 150
click at [427, 115] on link "« Prev" at bounding box center [443, 110] width 32 height 16
click at [685, 111] on button "Re-Attempt" at bounding box center [688, 110] width 54 height 16
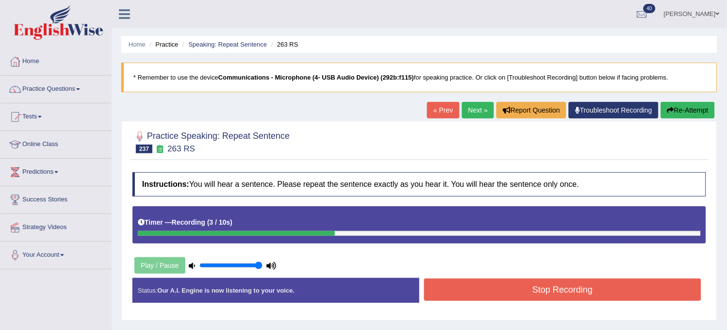
click at [685, 111] on button "Re-Attempt" at bounding box center [688, 110] width 54 height 16
click at [550, 297] on button "Stop Recording" at bounding box center [562, 289] width 277 height 22
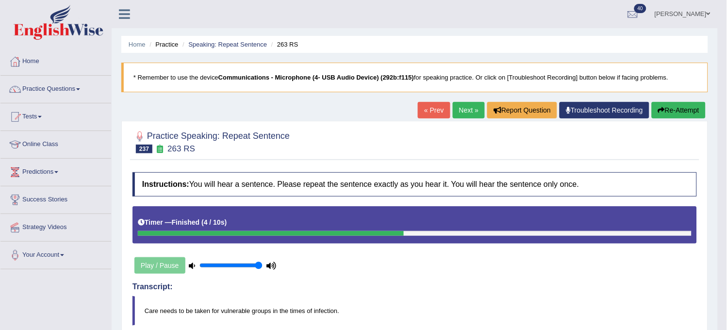
click at [470, 112] on link "Next »" at bounding box center [469, 110] width 32 height 16
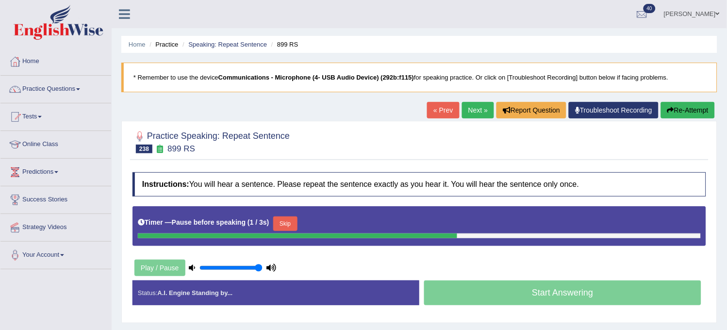
click at [670, 112] on icon "button" at bounding box center [670, 110] width 7 height 7
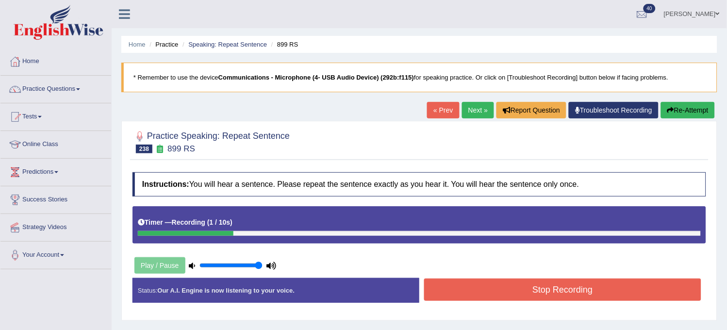
click at [670, 111] on icon "button" at bounding box center [670, 110] width 7 height 7
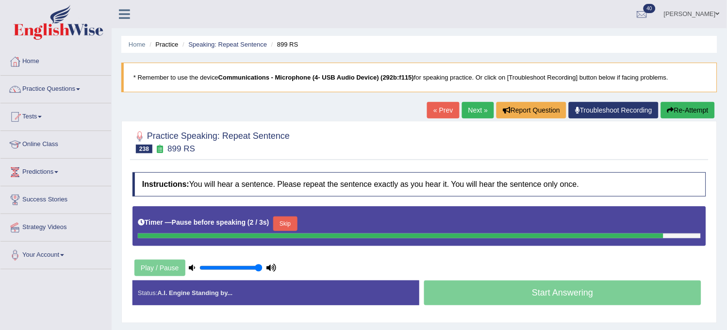
click at [670, 111] on icon "button" at bounding box center [670, 110] width 7 height 7
drag, startPoint x: 0, startPoint y: 0, endPoint x: 670, endPoint y: 111, distance: 679.4
click at [670, 111] on icon "button" at bounding box center [670, 110] width 7 height 7
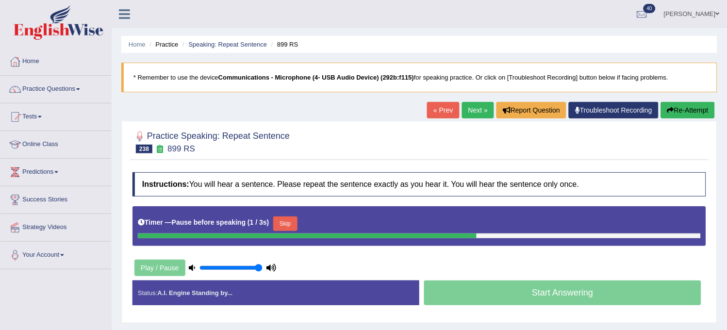
click at [670, 111] on icon "button" at bounding box center [670, 110] width 7 height 7
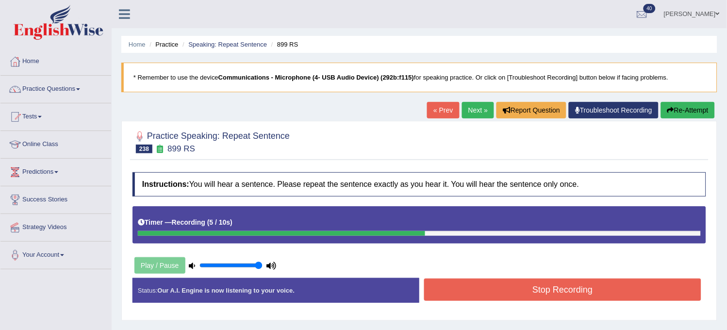
click at [670, 112] on icon "button" at bounding box center [670, 110] width 7 height 7
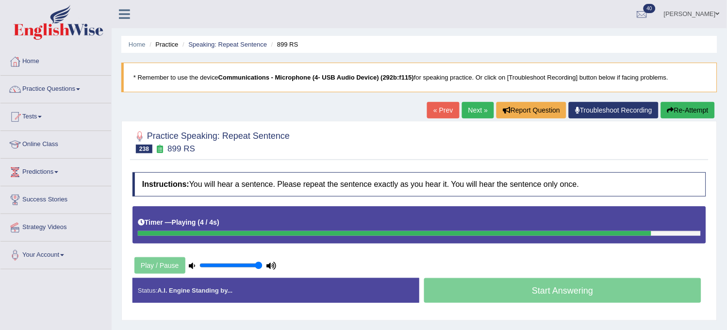
click at [672, 112] on button "Re-Attempt" at bounding box center [688, 110] width 54 height 16
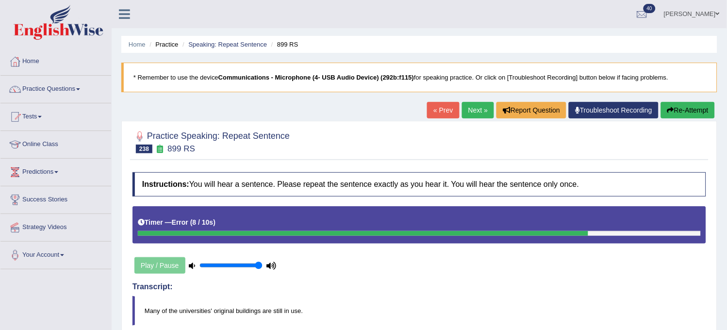
drag, startPoint x: 0, startPoint y: 0, endPoint x: 672, endPoint y: 112, distance: 681.0
click at [672, 112] on button "Re-Attempt" at bounding box center [688, 110] width 54 height 16
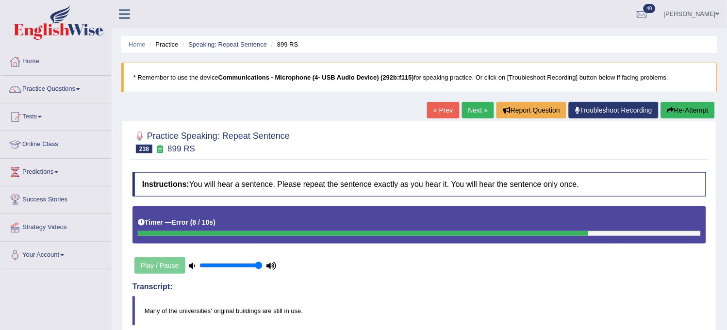
click at [672, 112] on button "Re-Attempt" at bounding box center [688, 110] width 54 height 16
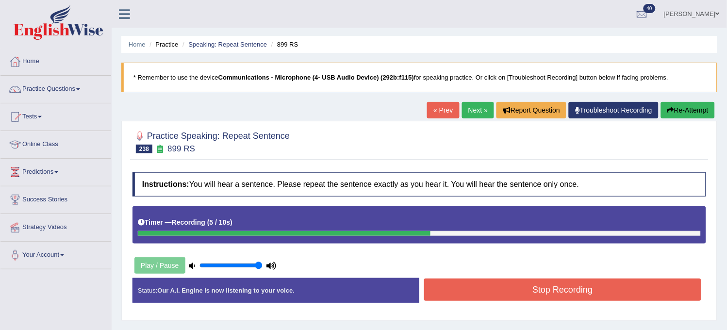
click at [558, 302] on div "Stop Recording" at bounding box center [562, 290] width 287 height 25
click at [566, 297] on button "Stop Recording" at bounding box center [562, 289] width 277 height 22
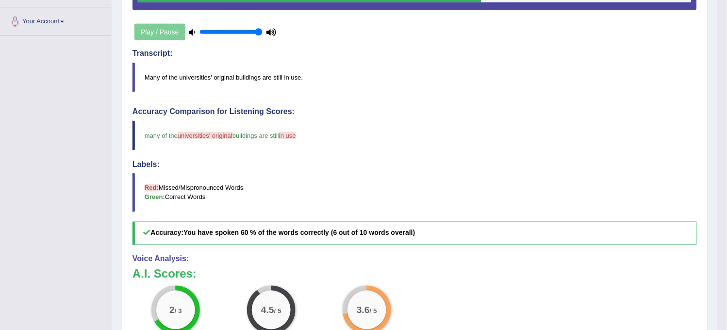
scroll to position [323, 0]
